Goal: Task Accomplishment & Management: Use online tool/utility

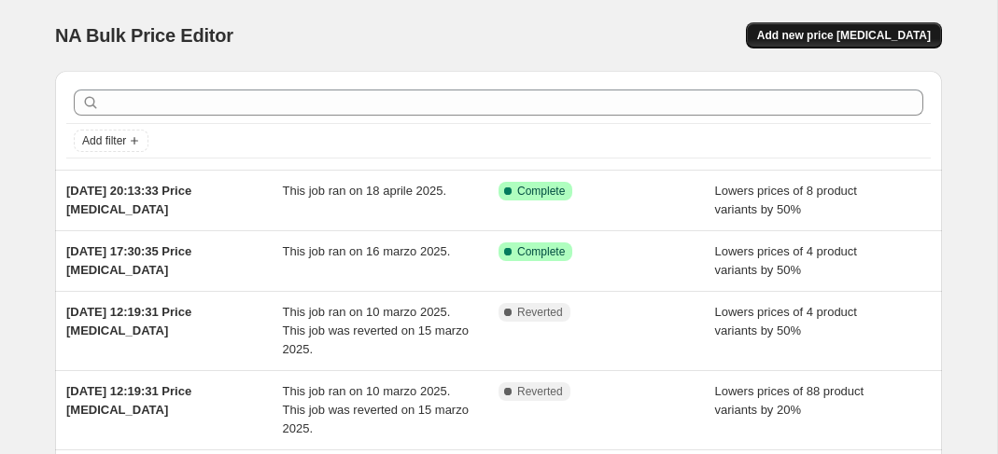
click at [830, 35] on span "Add new price [MEDICAL_DATA]" at bounding box center [844, 35] width 174 height 15
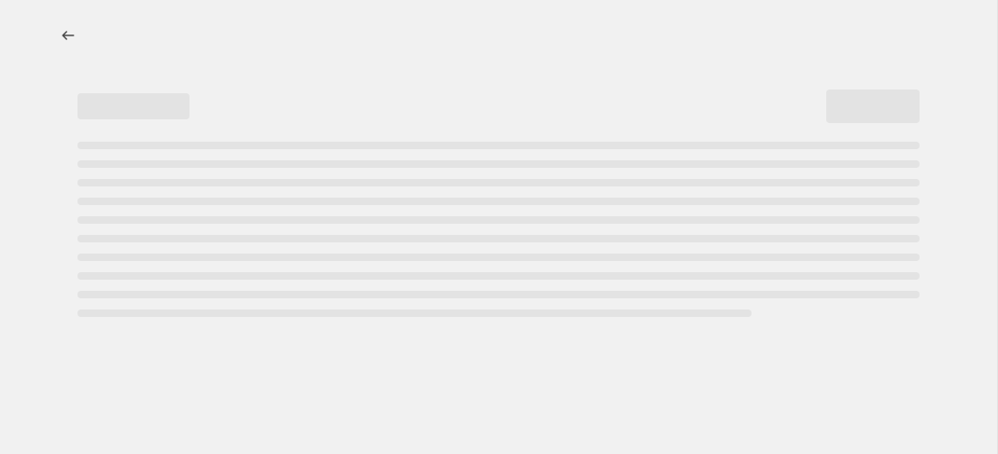
select select "percentage"
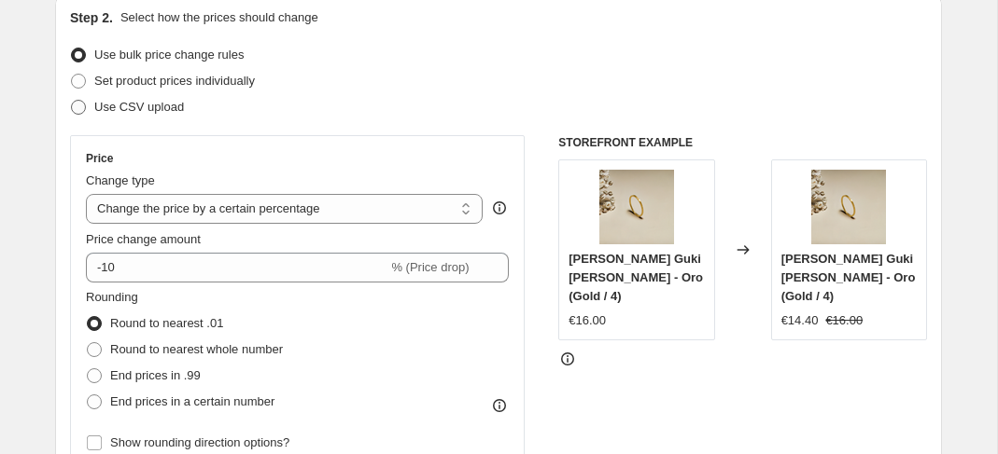
scroll to position [213, 0]
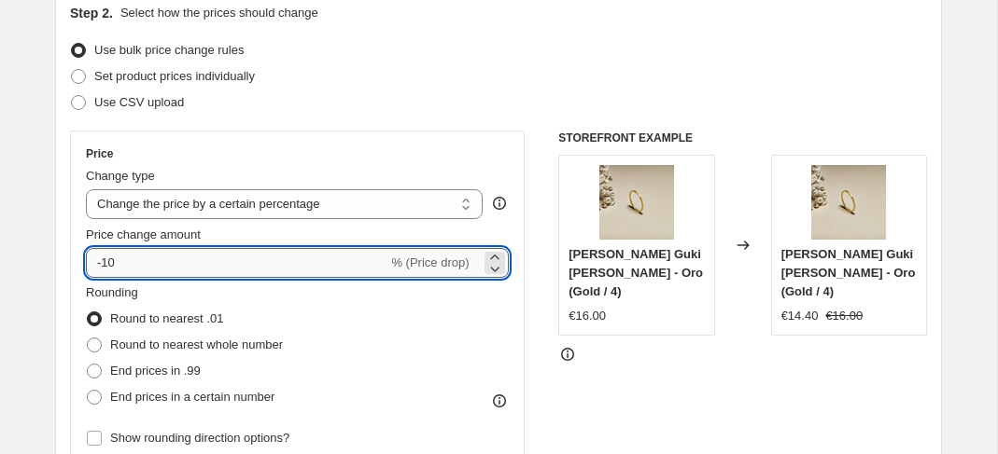
click at [151, 266] on input "-10" at bounding box center [236, 263] width 301 height 30
type input "-1"
type input "-30"
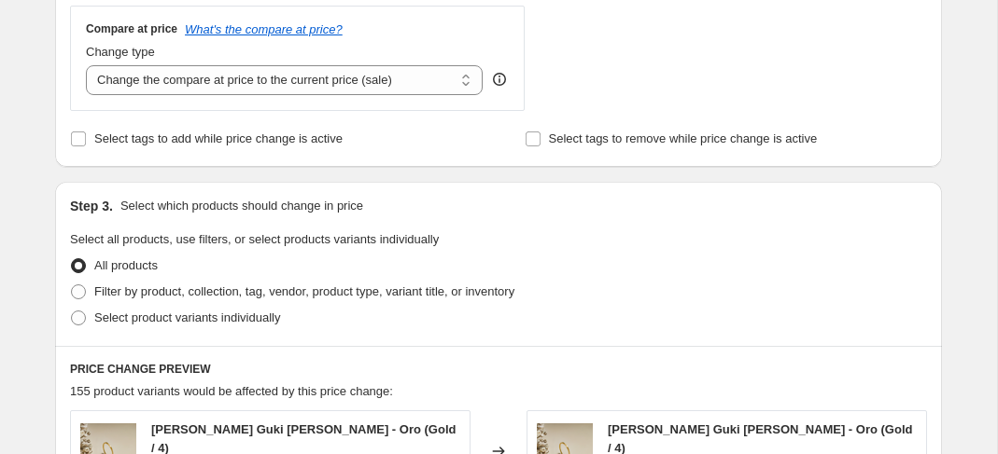
scroll to position [824, 0]
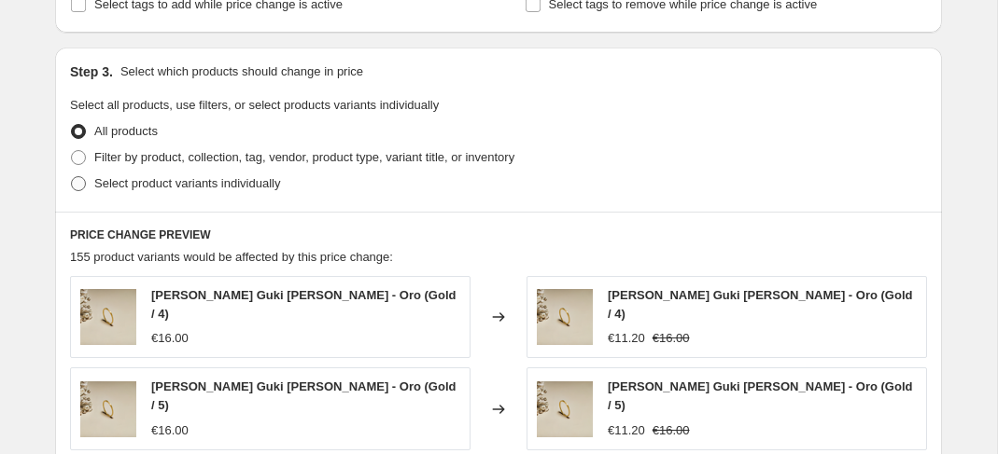
click at [83, 185] on span at bounding box center [78, 183] width 15 height 15
click at [72, 177] on input "Select product variants individually" at bounding box center [71, 176] width 1 height 1
radio input "true"
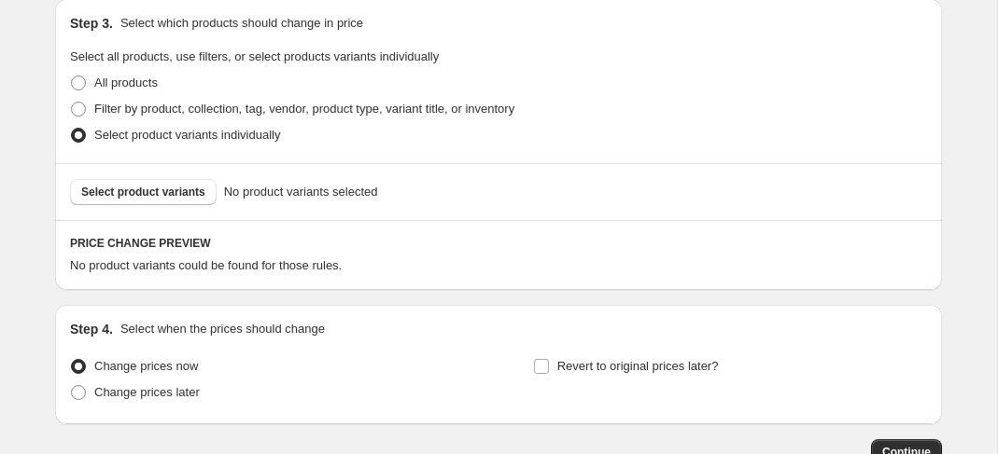
scroll to position [874, 0]
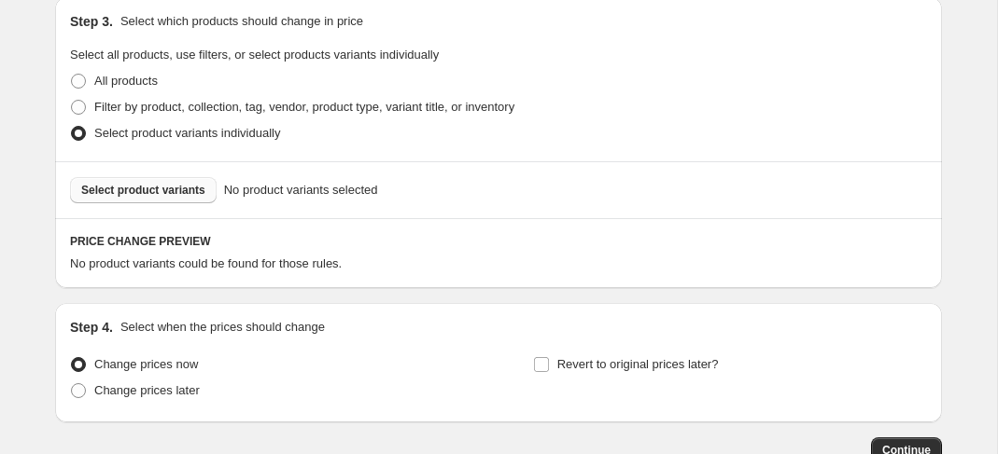
click at [108, 184] on span "Select product variants" at bounding box center [143, 190] width 124 height 15
click at [79, 100] on span at bounding box center [78, 107] width 15 height 15
click at [72, 100] on input "Filter by product, collection, tag, vendor, product type, variant title, or inv…" at bounding box center [71, 100] width 1 height 1
radio input "true"
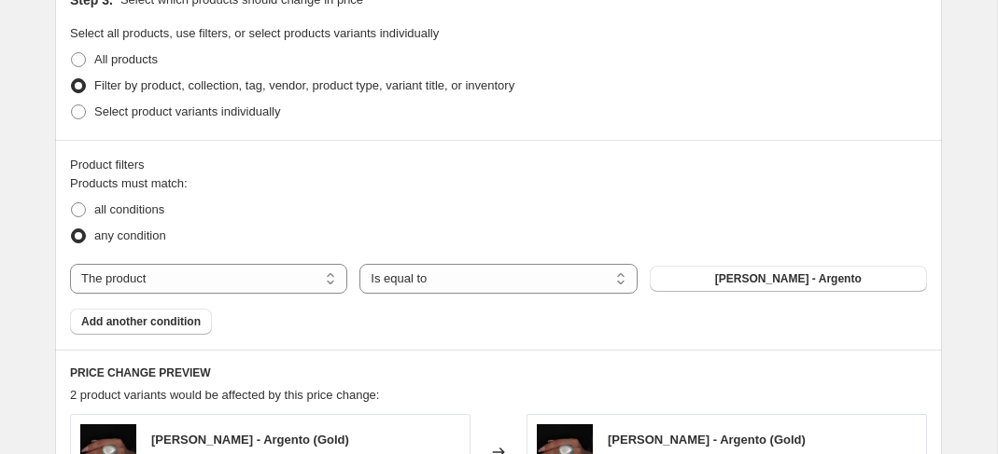
scroll to position [892, 0]
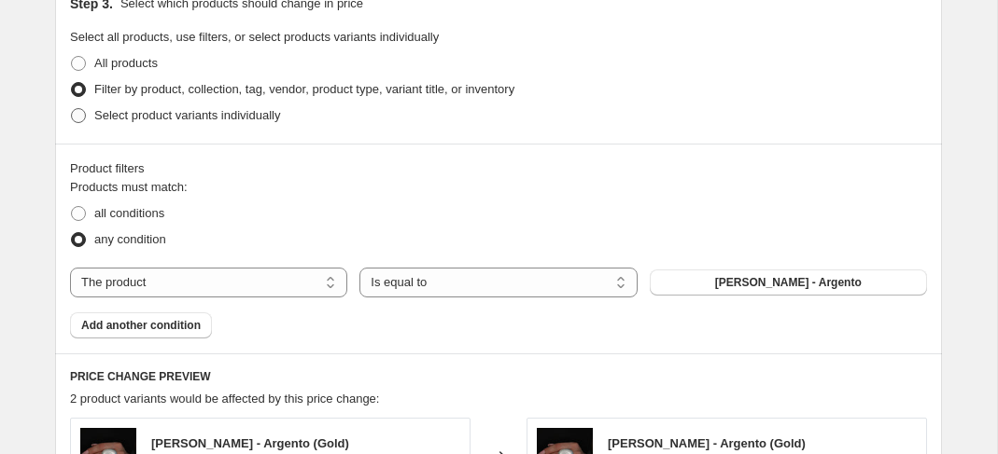
click at [80, 108] on span at bounding box center [78, 115] width 15 height 15
click at [72, 108] on input "Select product variants individually" at bounding box center [71, 108] width 1 height 1
radio input "true"
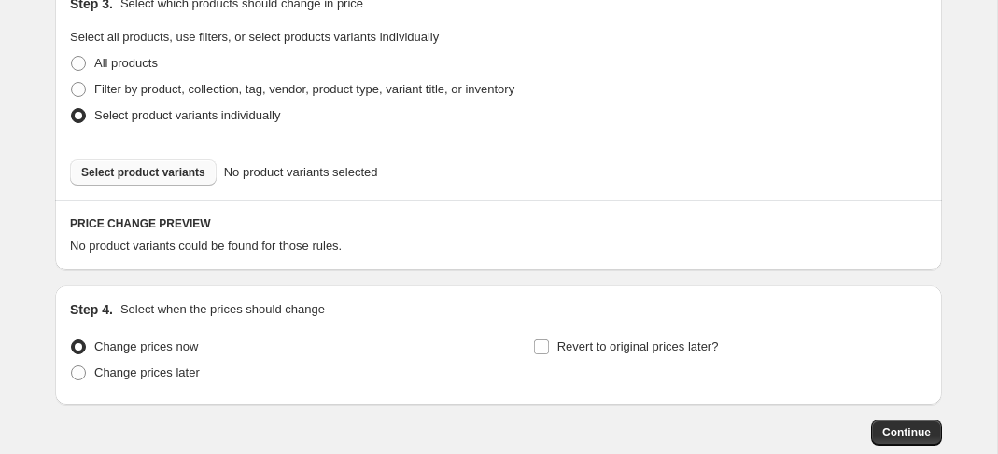
click at [150, 165] on span "Select product variants" at bounding box center [143, 172] width 124 height 15
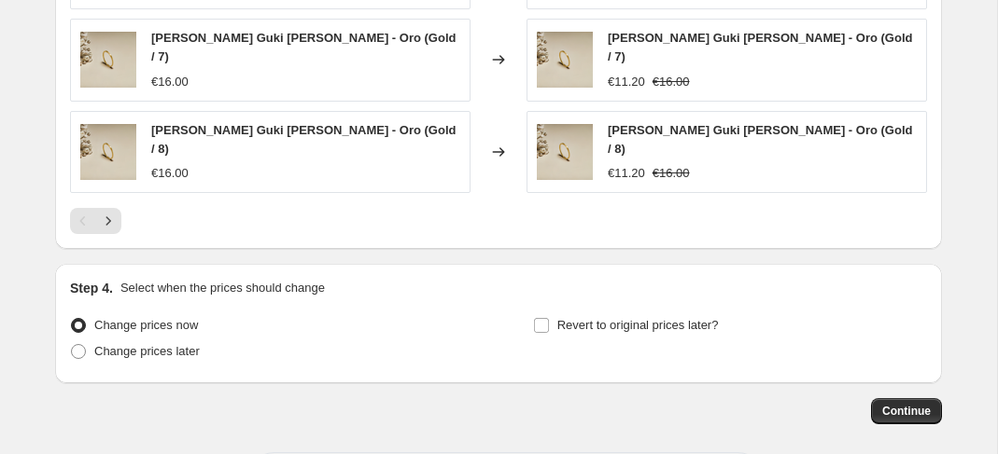
scroll to position [1415, 0]
click at [892, 403] on span "Continue" at bounding box center [906, 410] width 49 height 15
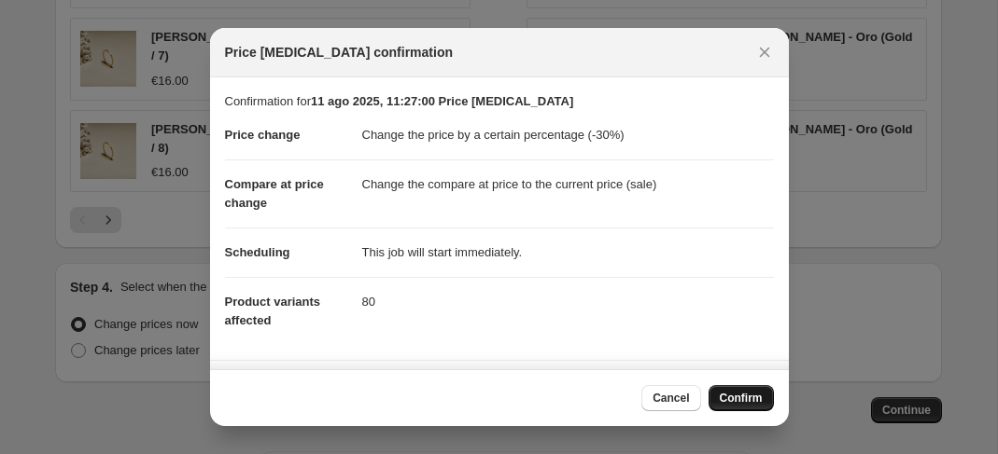
click at [747, 401] on span "Confirm" at bounding box center [740, 398] width 43 height 15
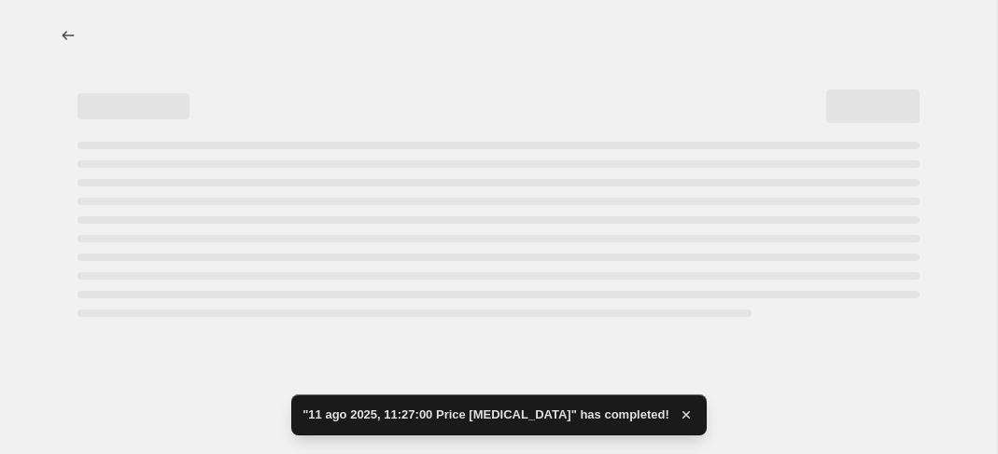
select select "percentage"
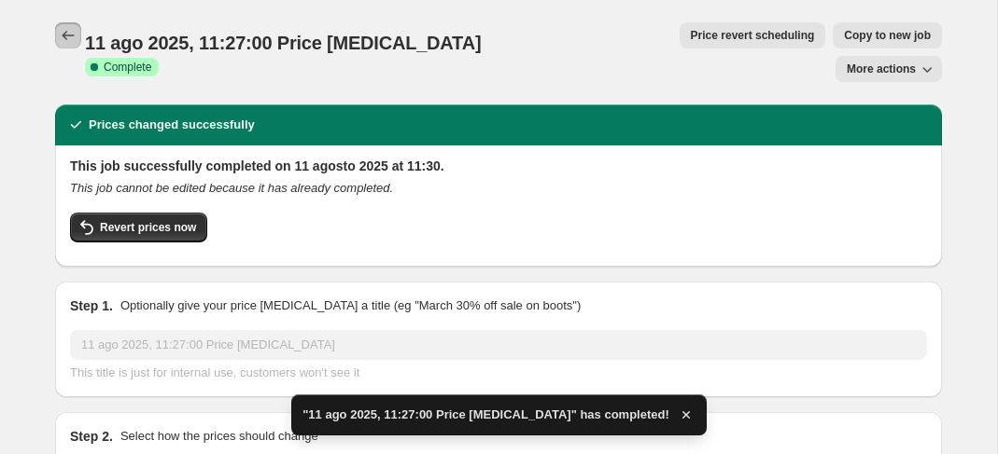
click at [61, 33] on icon "Price change jobs" at bounding box center [68, 35] width 19 height 19
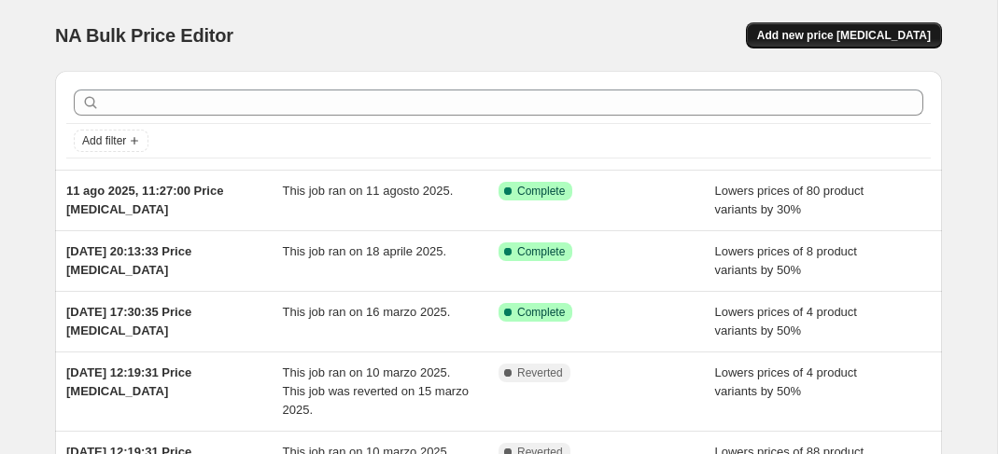
click at [847, 30] on span "Add new price [MEDICAL_DATA]" at bounding box center [844, 35] width 174 height 15
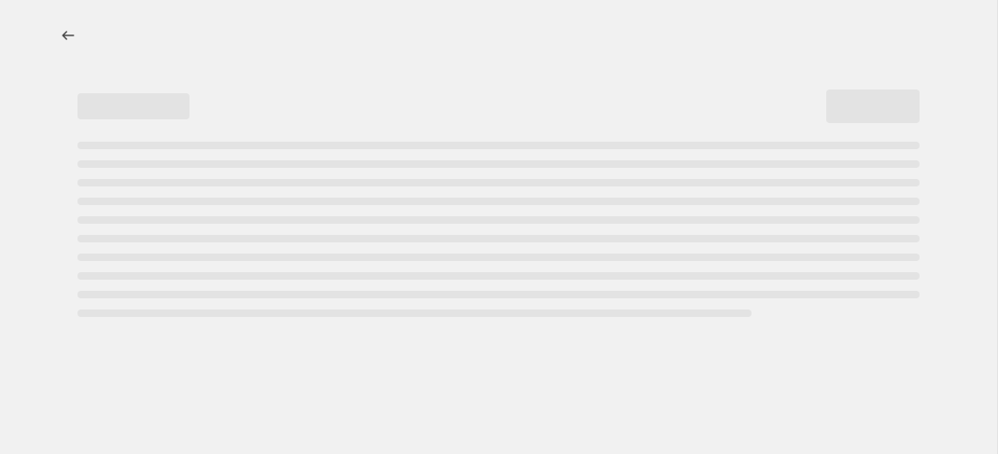
select select "percentage"
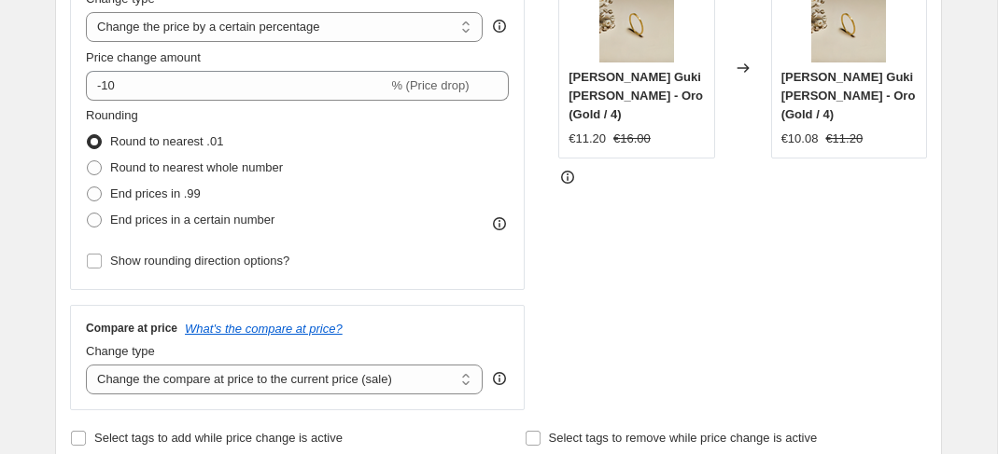
scroll to position [397, 0]
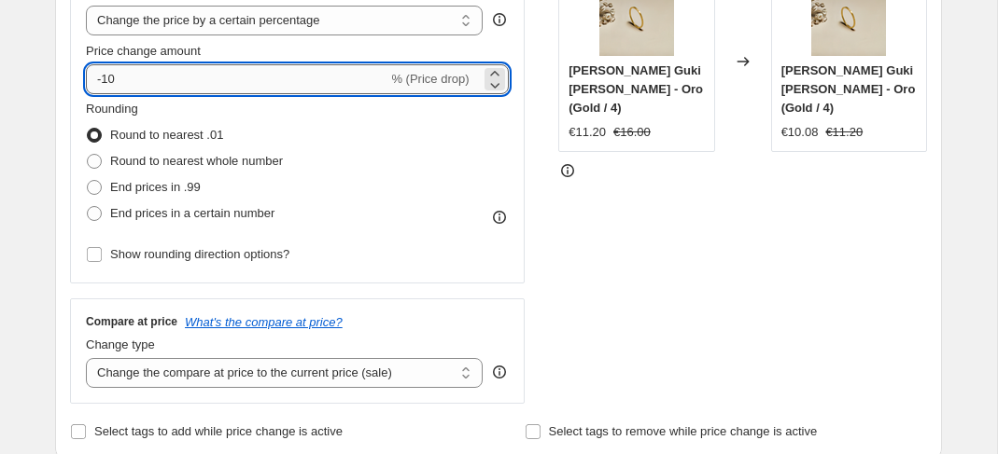
click at [133, 77] on input "-10" at bounding box center [236, 79] width 301 height 30
type input "-15"
click at [62, 188] on div "Step 2. Select how the prices should change Use bulk price change rules Set pro…" at bounding box center [498, 132] width 887 height 655
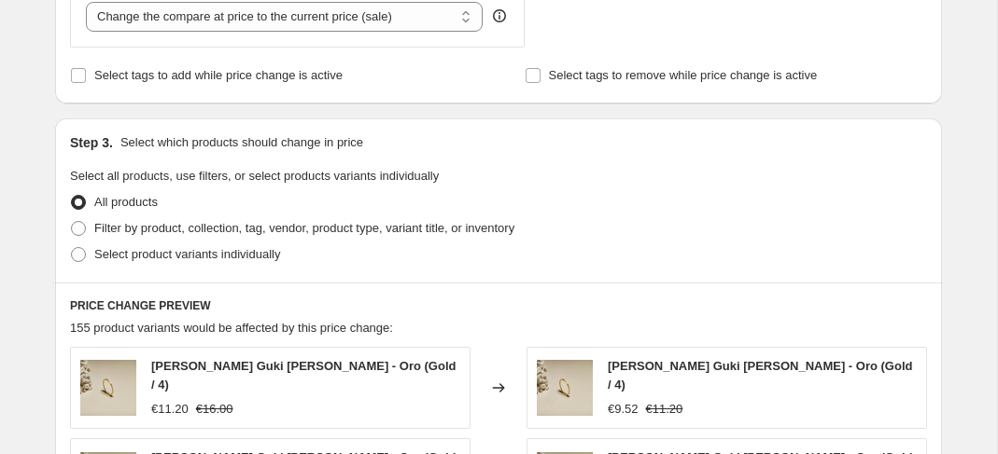
scroll to position [756, 0]
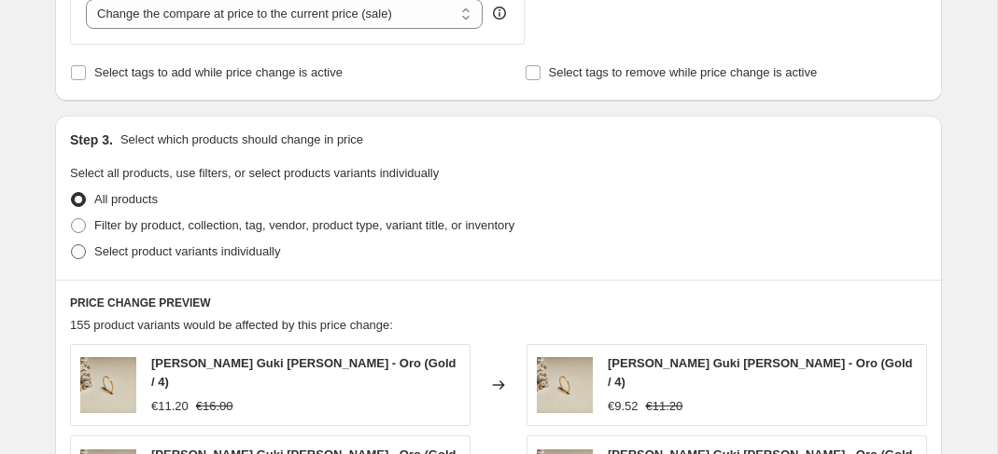
click at [84, 255] on span at bounding box center [78, 251] width 15 height 15
click at [72, 245] on input "Select product variants individually" at bounding box center [71, 244] width 1 height 1
radio input "true"
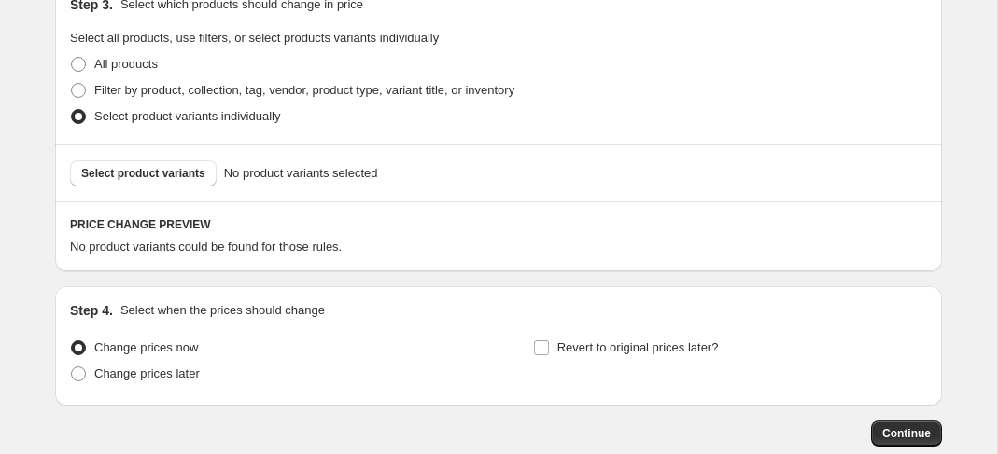
scroll to position [895, 0]
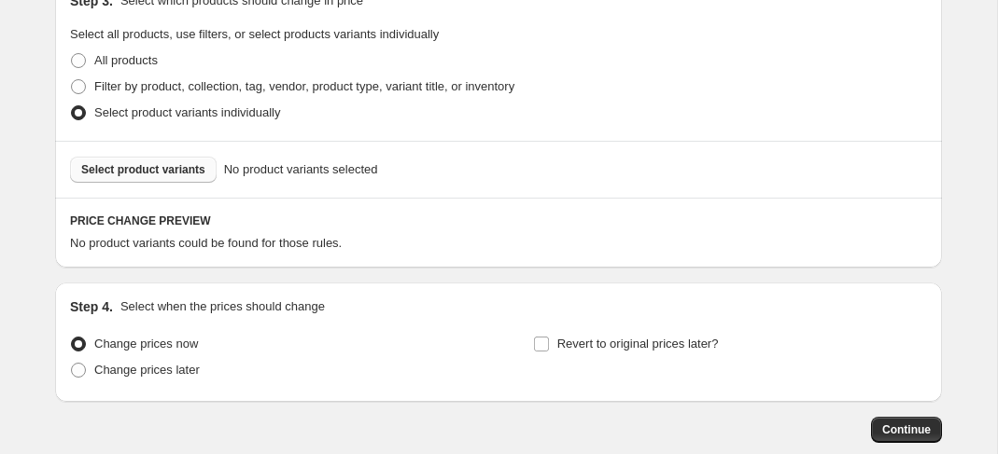
click at [137, 171] on span "Select product variants" at bounding box center [143, 169] width 124 height 15
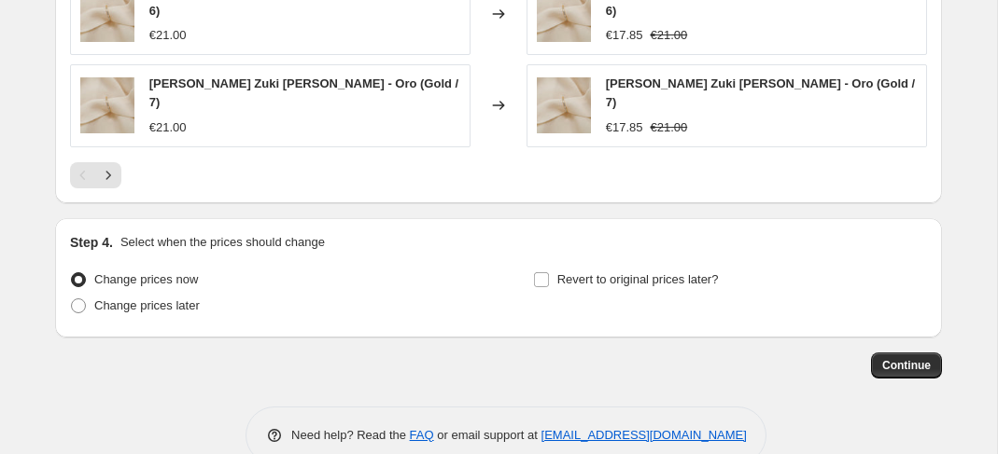
scroll to position [1465, 0]
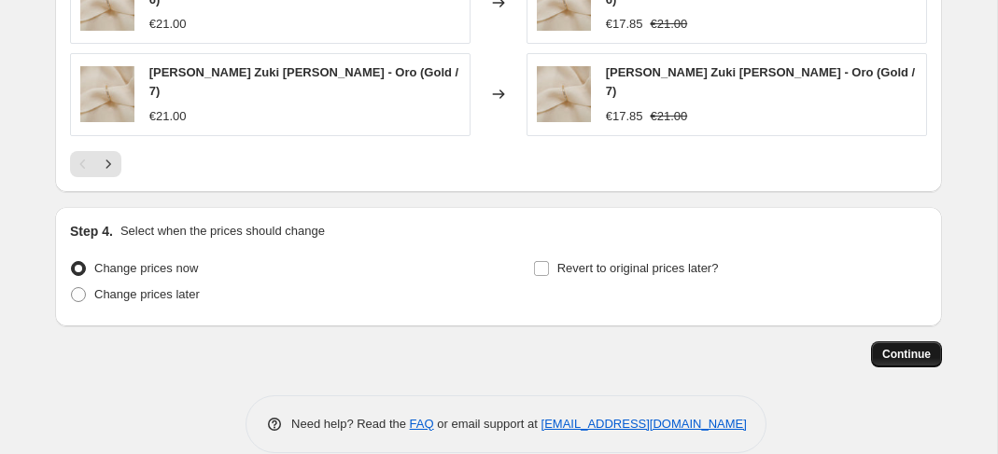
click at [896, 347] on span "Continue" at bounding box center [906, 354] width 49 height 15
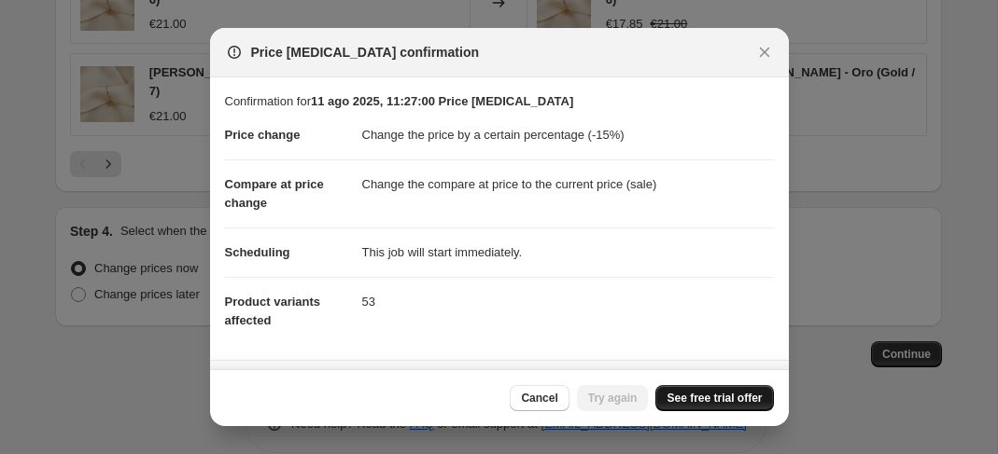
click at [743, 406] on span "See free trial offer" at bounding box center [713, 398] width 95 height 15
click at [547, 400] on span "Cancel" at bounding box center [539, 398] width 36 height 15
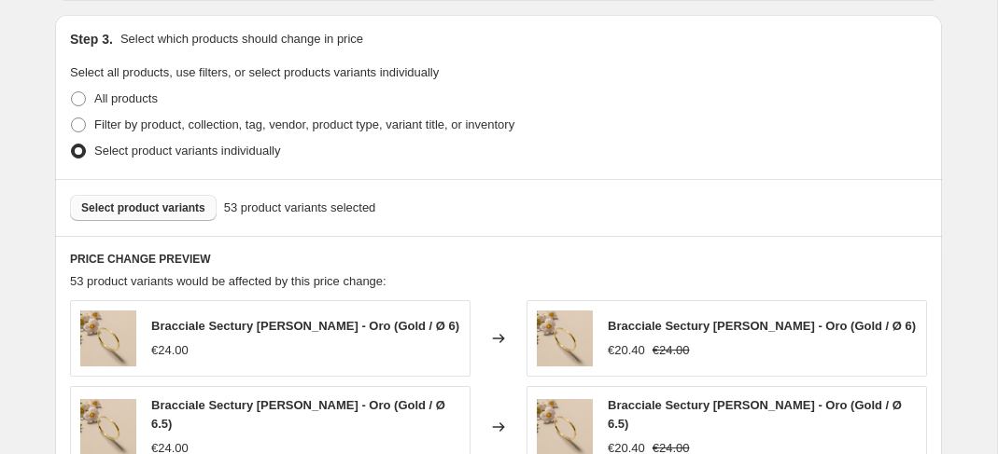
scroll to position [850, 0]
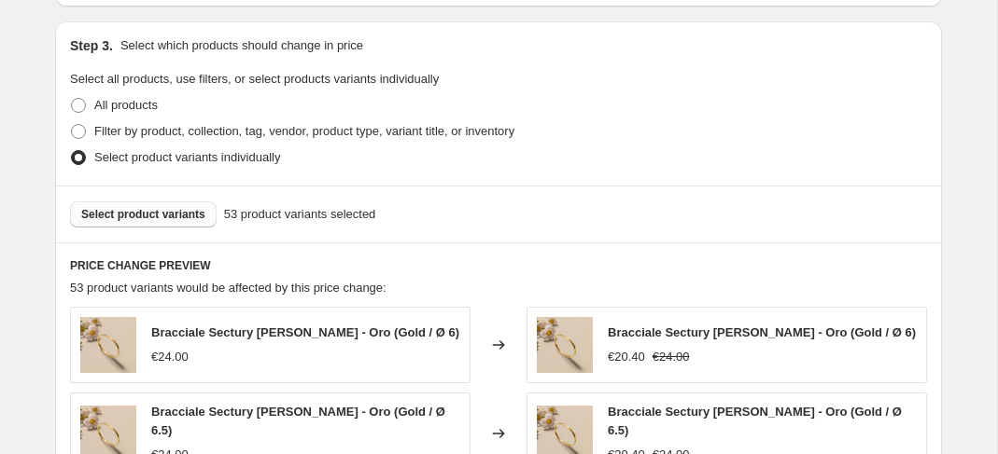
click at [159, 214] on span "Select product variants" at bounding box center [143, 214] width 124 height 15
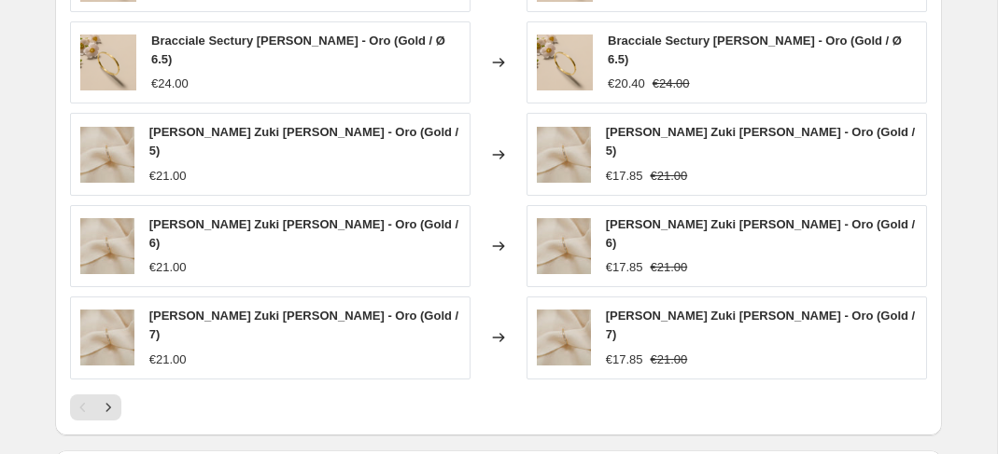
scroll to position [1465, 0]
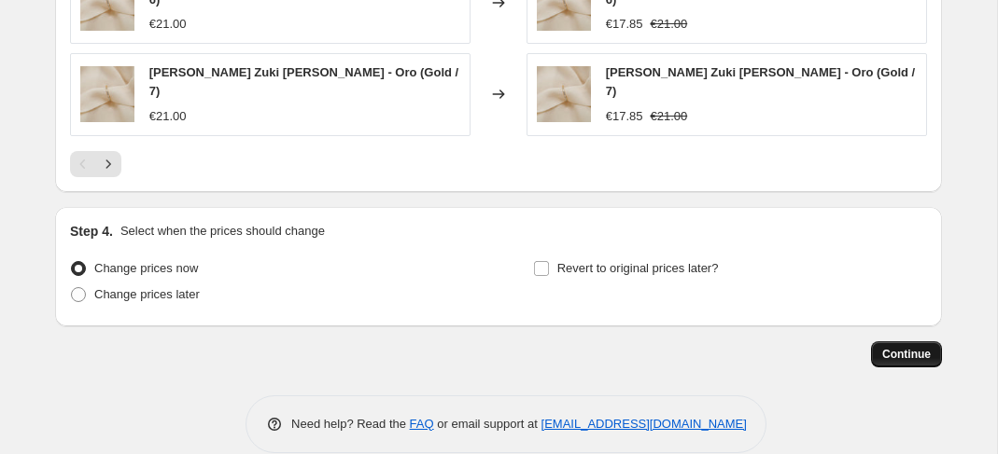
click at [901, 347] on span "Continue" at bounding box center [906, 354] width 49 height 15
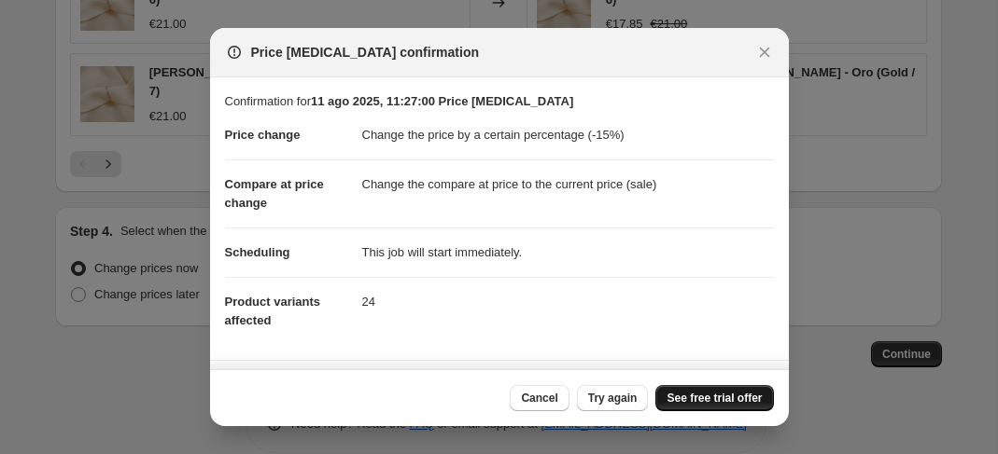
click at [722, 407] on link "See free trial offer" at bounding box center [714, 398] width 118 height 26
click at [181, 274] on div at bounding box center [499, 227] width 998 height 454
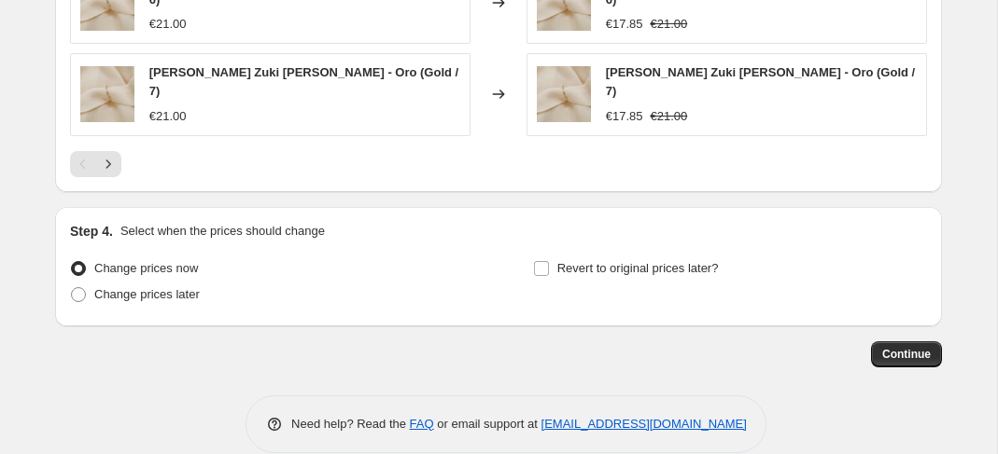
scroll to position [1434, 0]
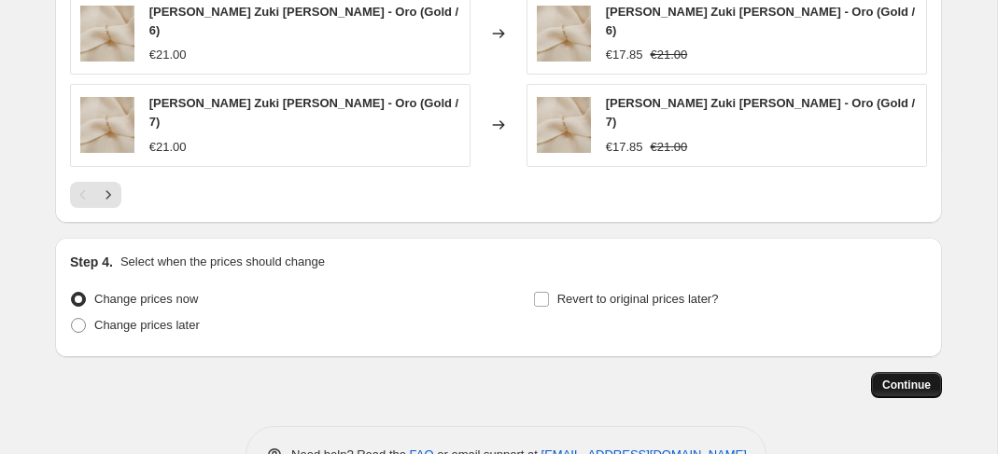
click at [887, 378] on span "Continue" at bounding box center [906, 385] width 49 height 15
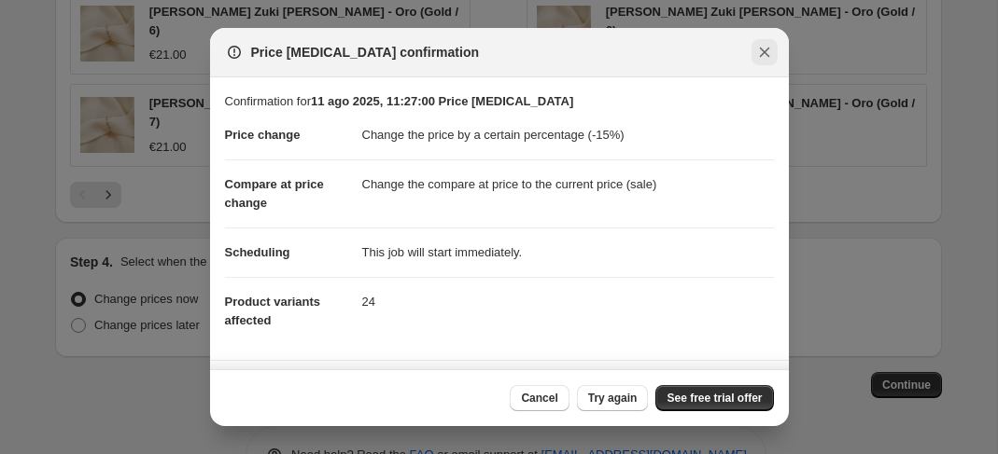
click at [755, 49] on icon "Close" at bounding box center [764, 52] width 19 height 19
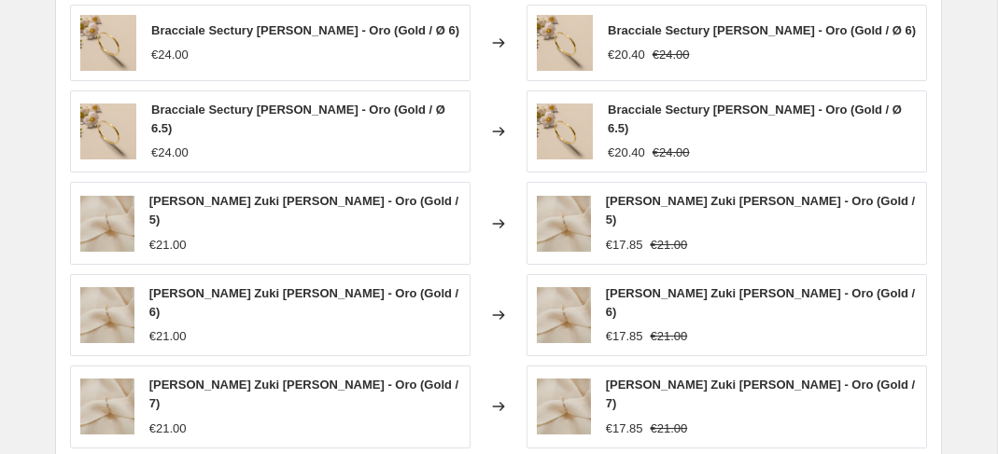
scroll to position [1157, 0]
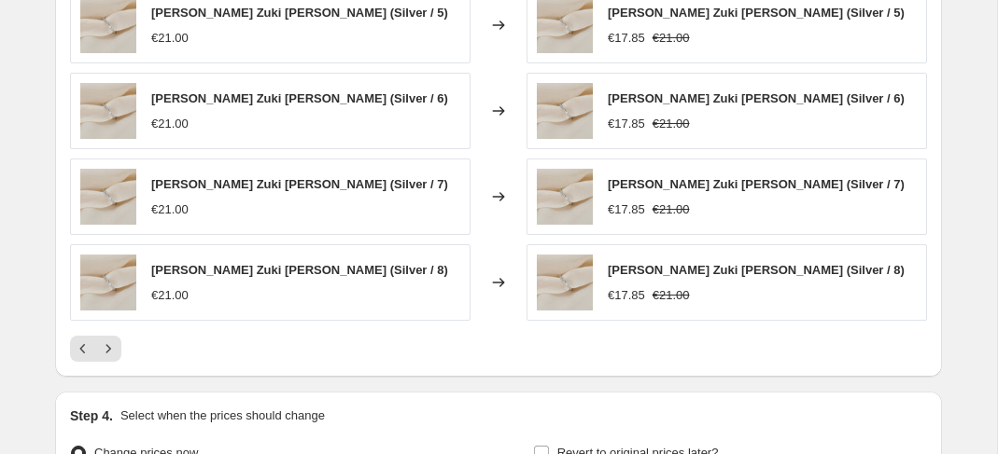
scroll to position [1264, 0]
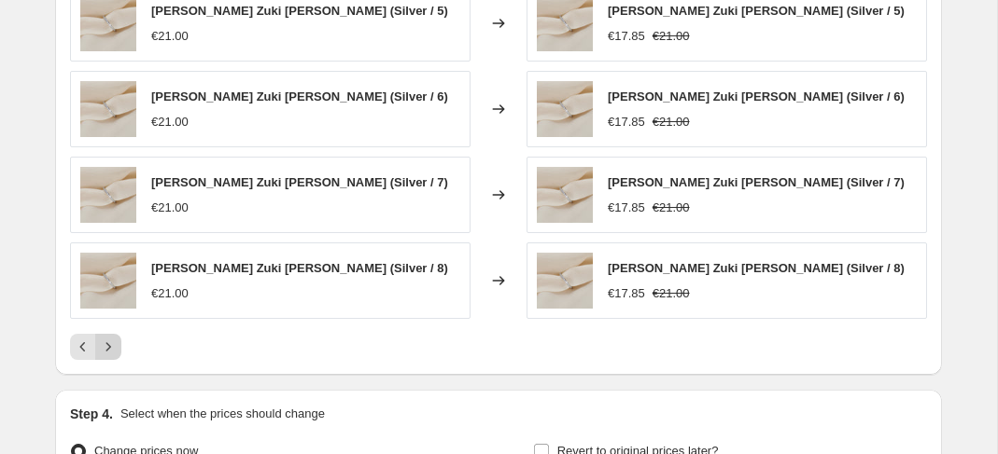
click at [119, 334] on button "Next" at bounding box center [108, 347] width 26 height 26
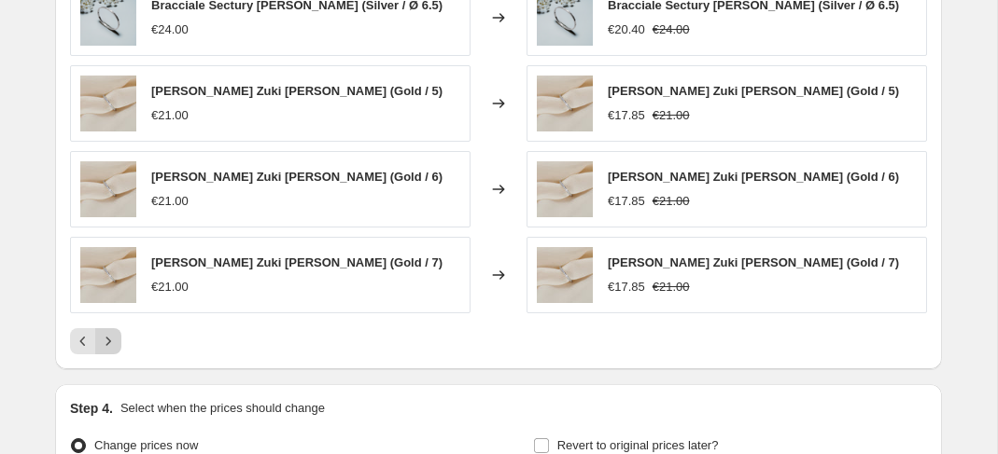
click at [119, 336] on button "Next" at bounding box center [108, 341] width 26 height 26
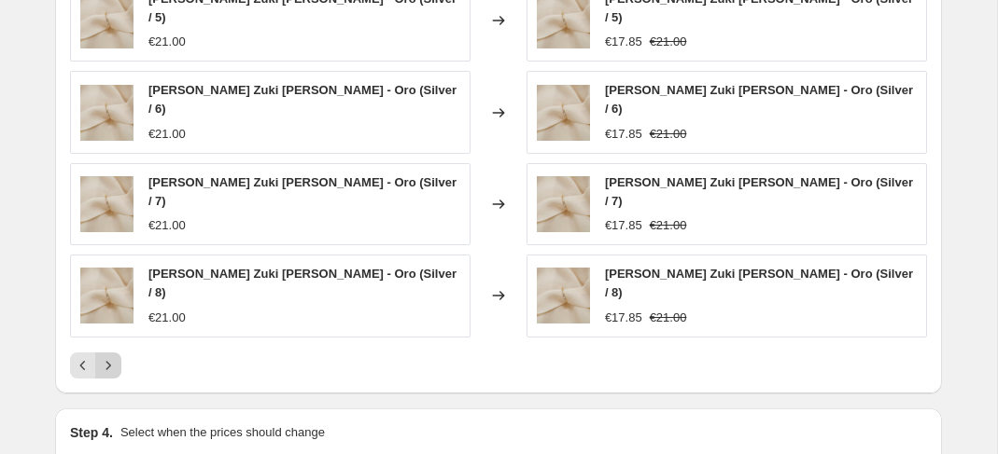
click at [118, 353] on button "Next" at bounding box center [108, 366] width 26 height 26
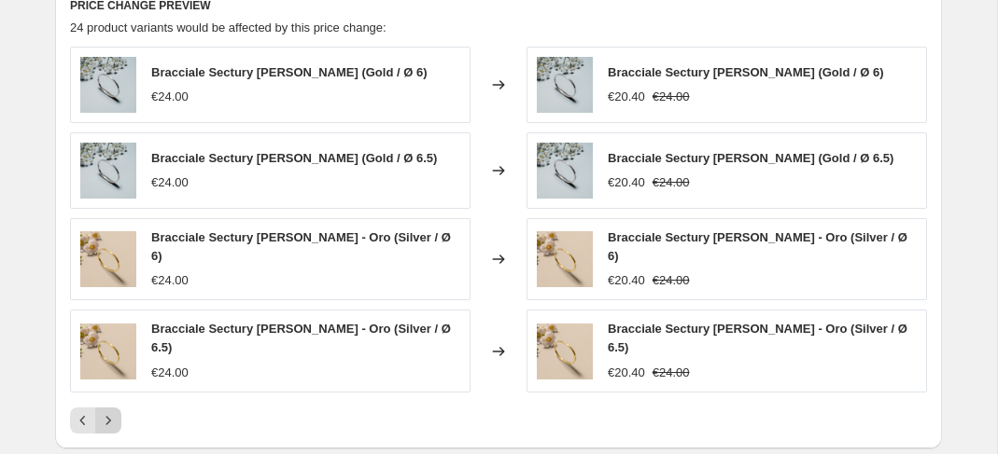
scroll to position [1107, 0]
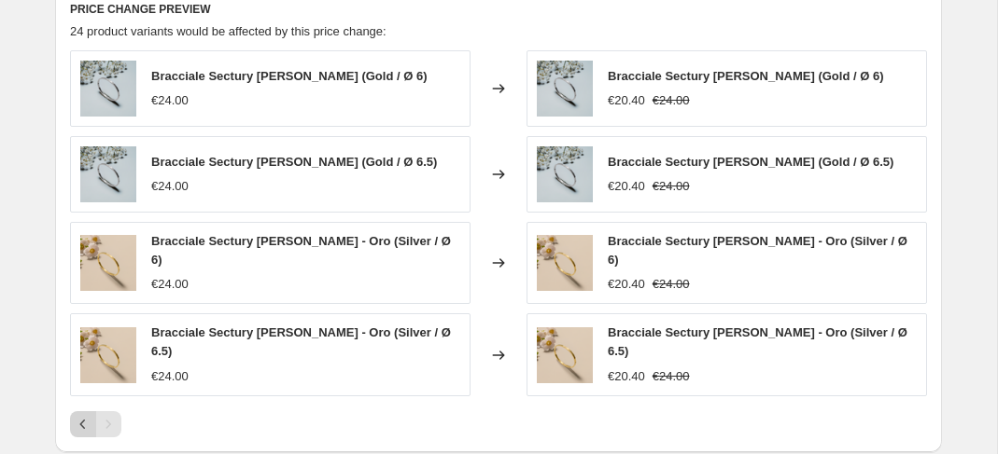
click at [85, 422] on button "Previous" at bounding box center [83, 425] width 26 height 26
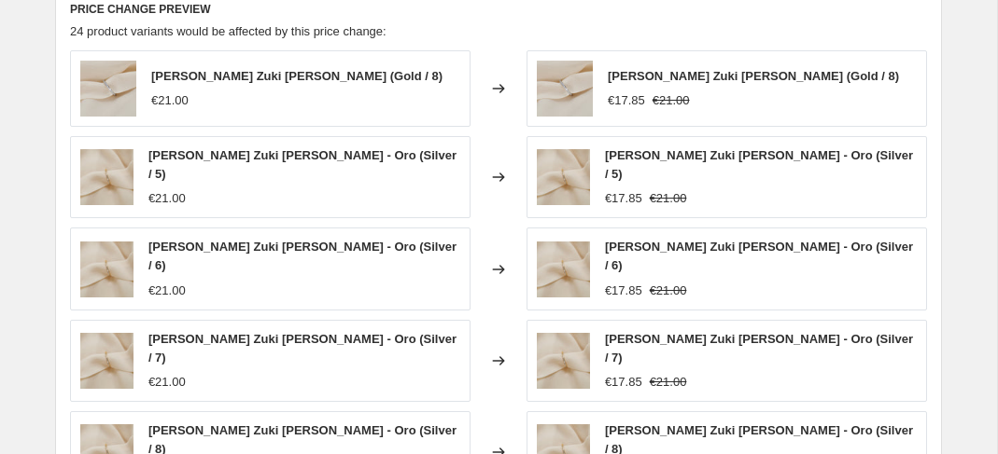
click at [85, 425] on img at bounding box center [106, 453] width 53 height 56
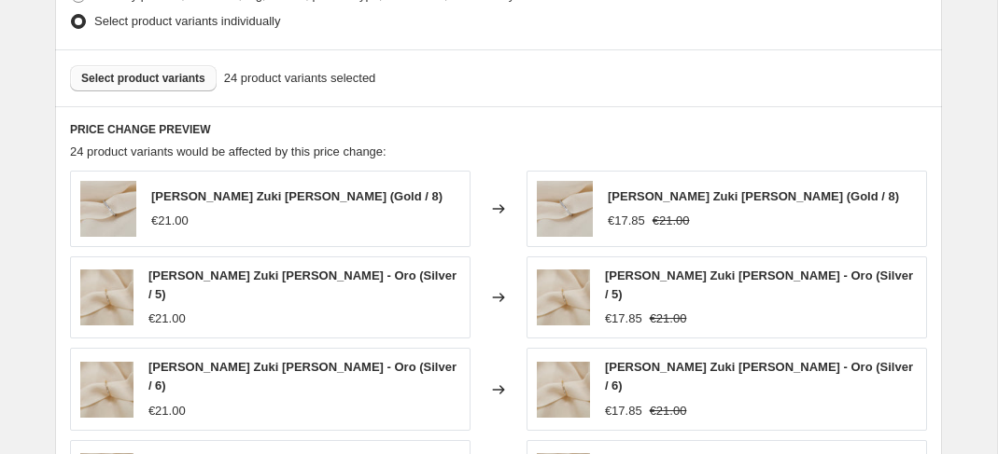
scroll to position [977, 0]
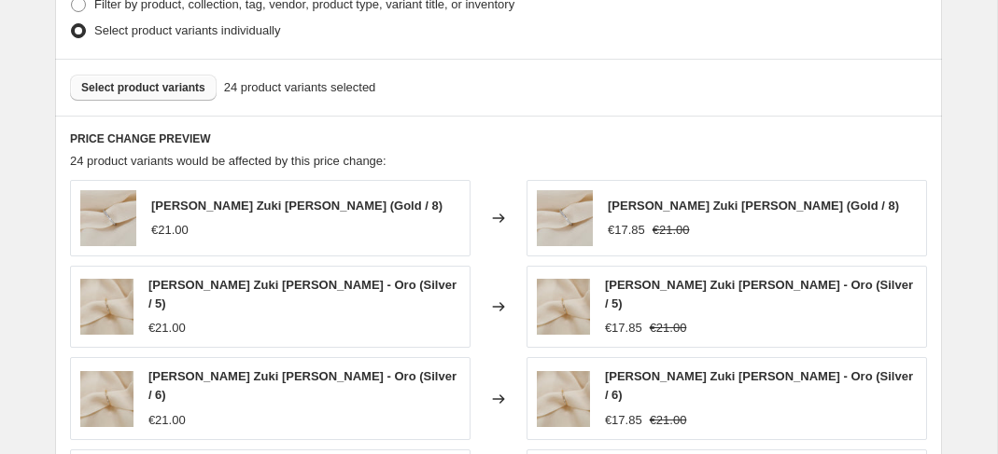
click at [173, 81] on span "Select product variants" at bounding box center [143, 87] width 124 height 15
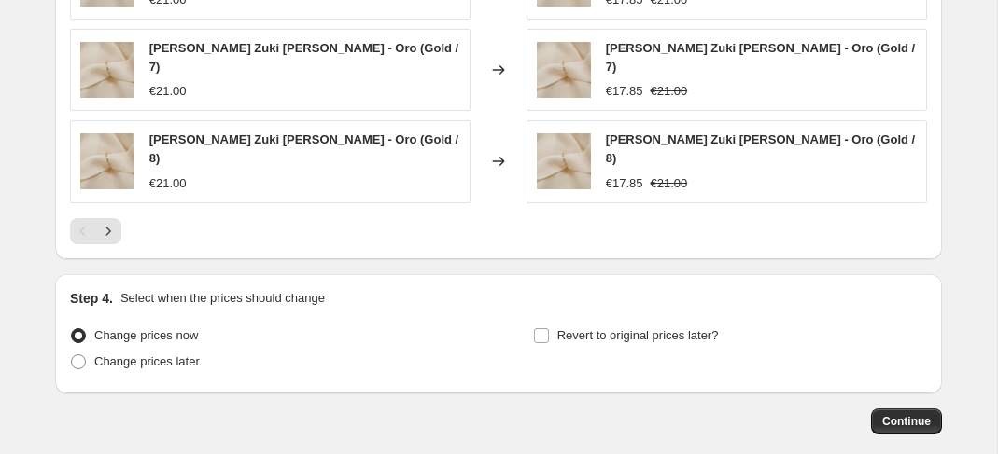
scroll to position [1465, 0]
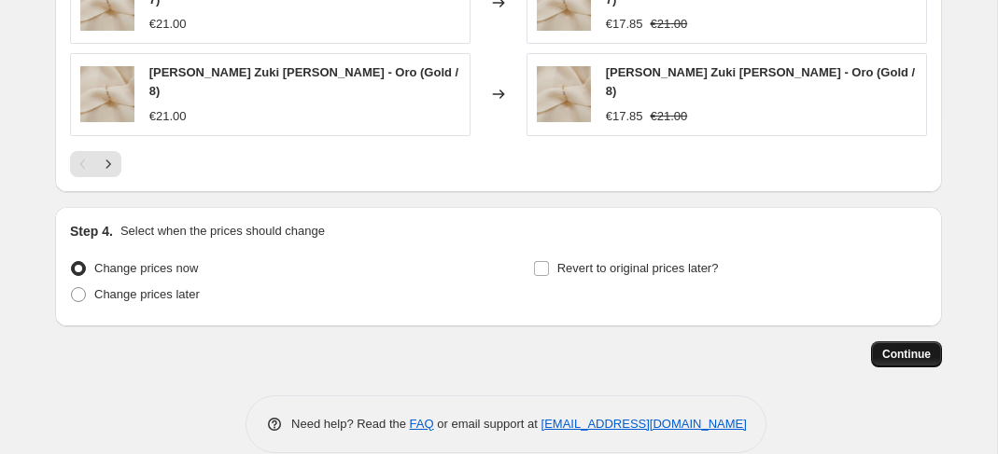
click at [909, 342] on button "Continue" at bounding box center [906, 355] width 71 height 26
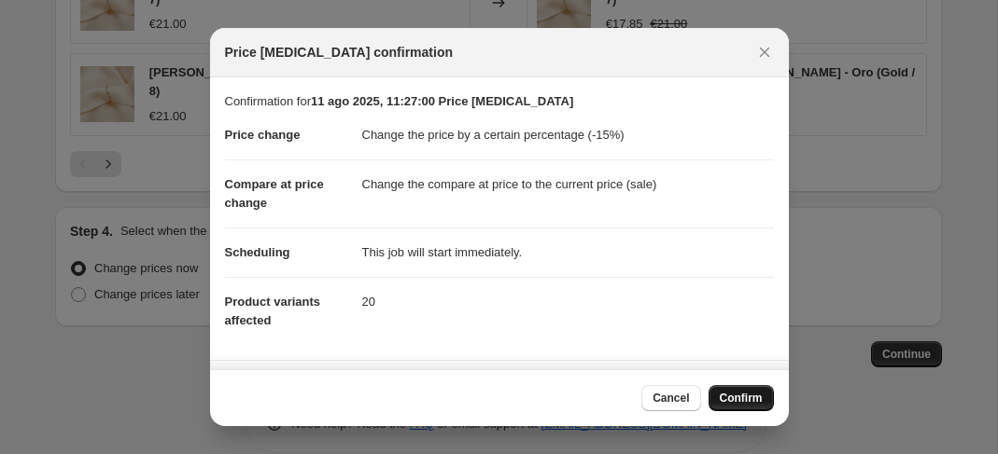
click at [735, 394] on span "Confirm" at bounding box center [740, 398] width 43 height 15
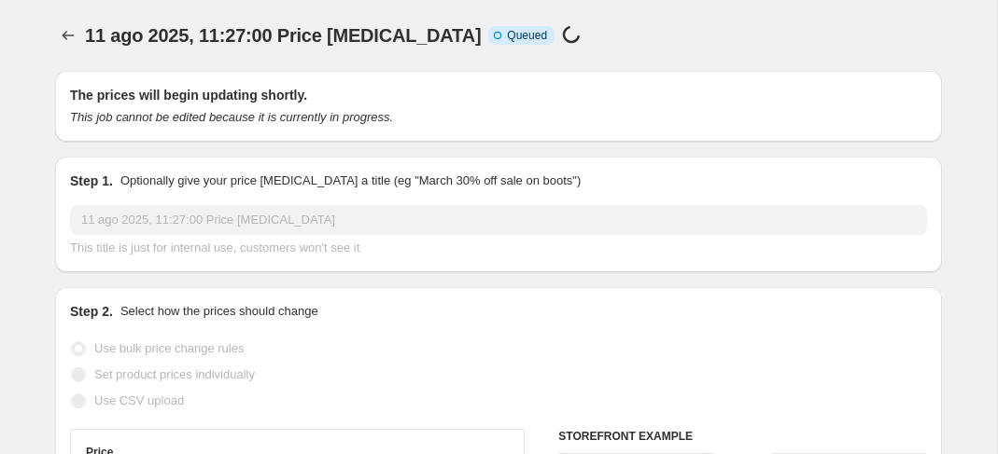
scroll to position [1465, 0]
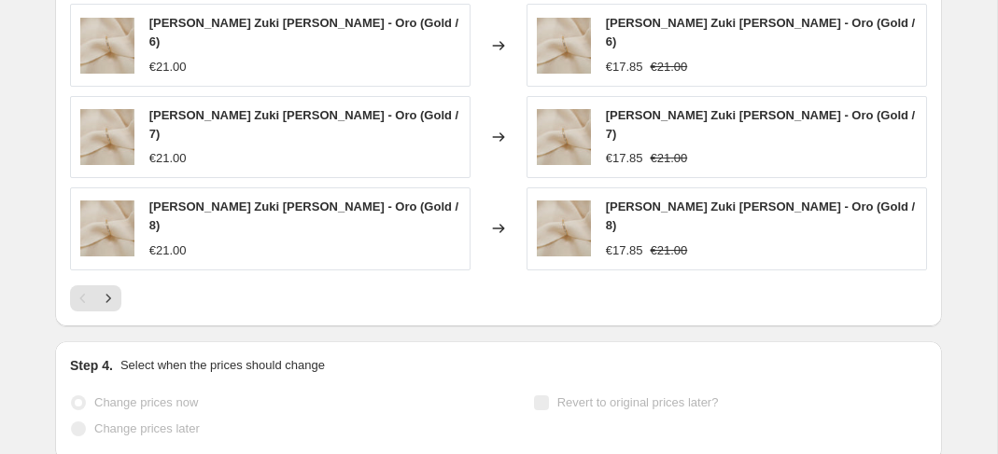
select select "percentage"
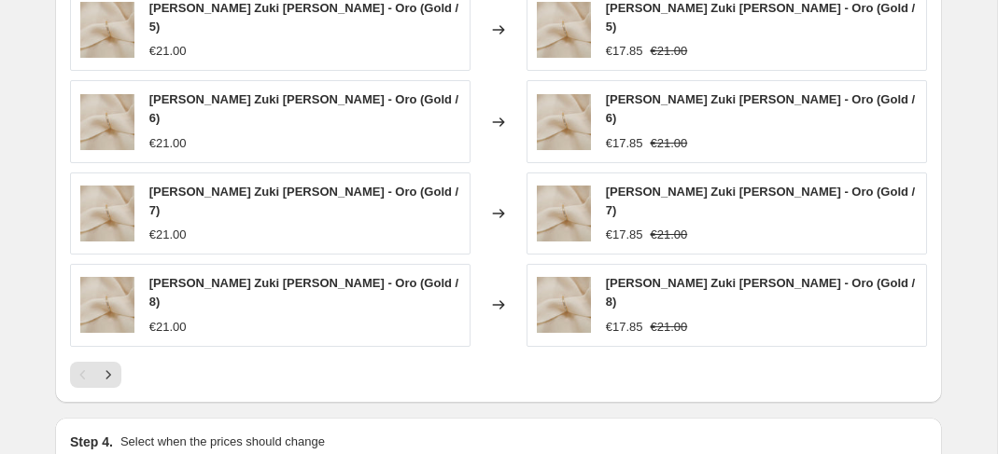
scroll to position [0, 0]
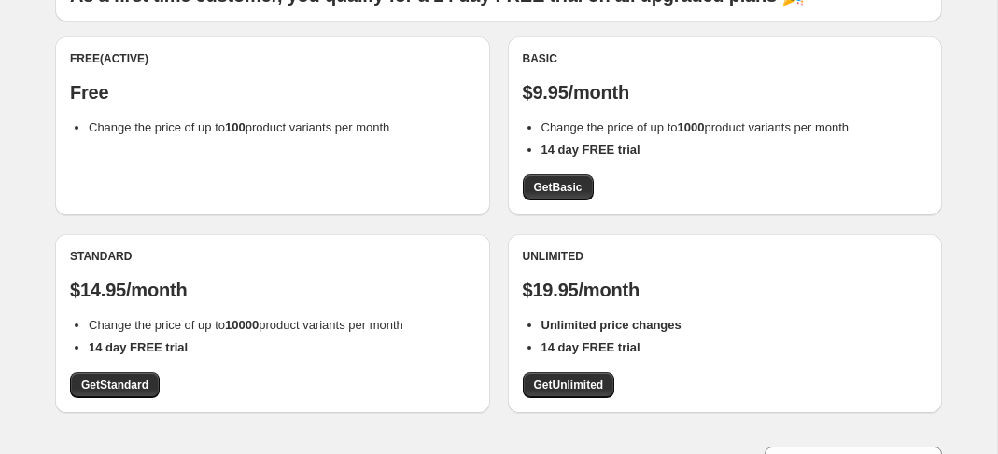
scroll to position [156, 0]
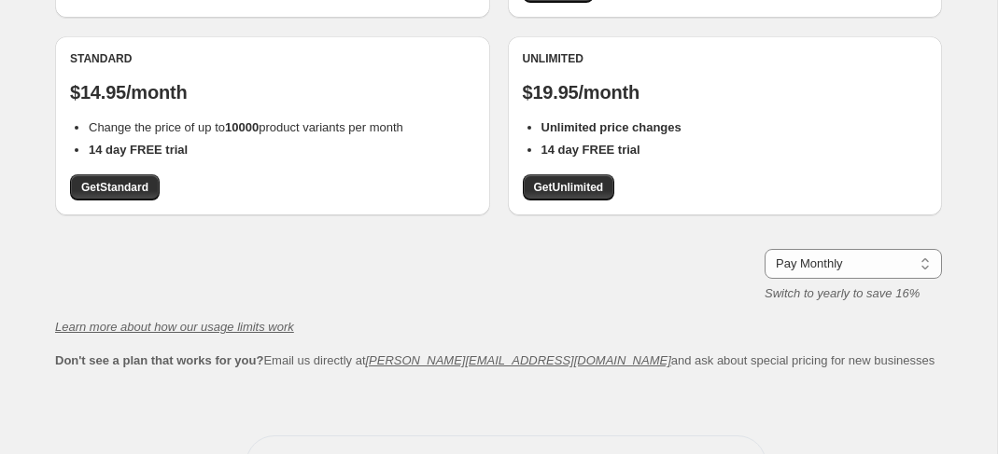
scroll to position [403, 0]
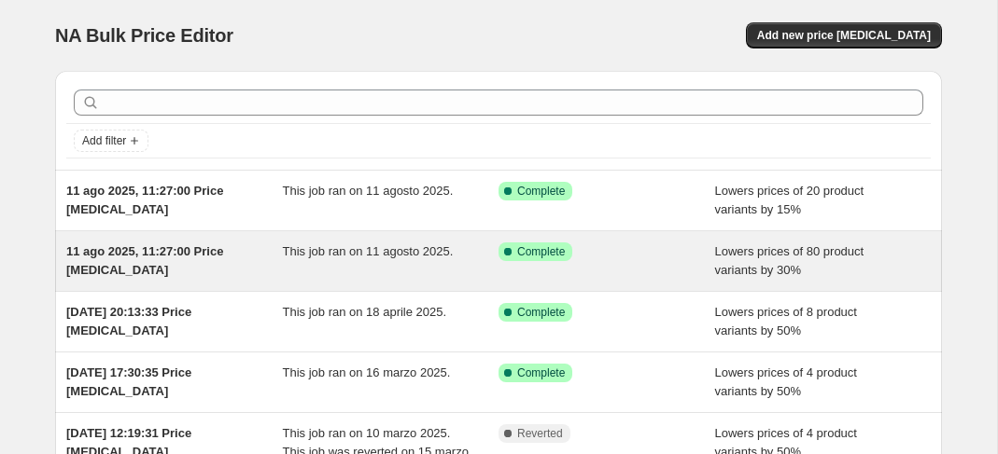
click at [625, 272] on div "Success Complete Complete" at bounding box center [606, 261] width 216 height 37
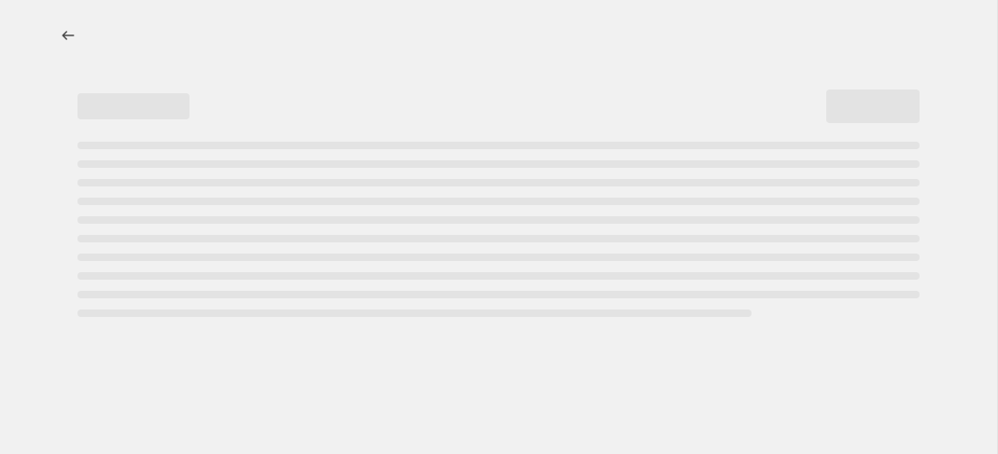
select select "percentage"
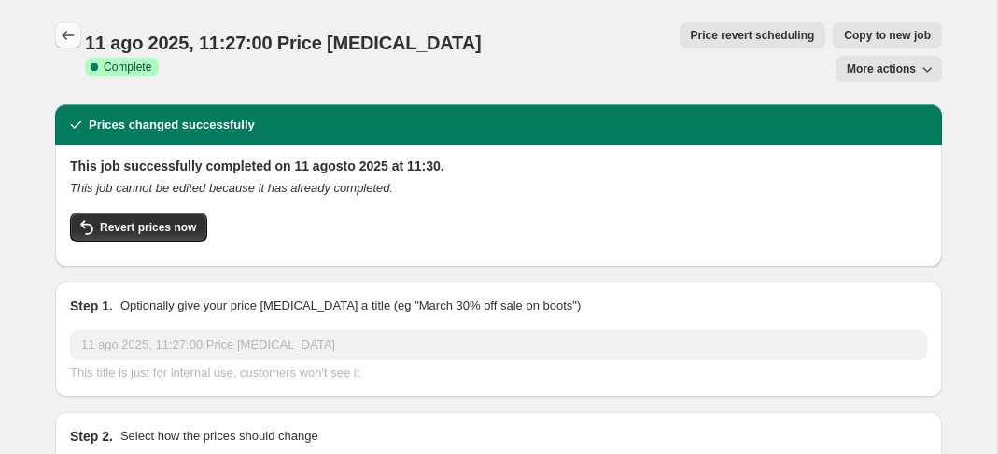
click at [71, 35] on icon "Price change jobs" at bounding box center [68, 35] width 19 height 19
